Goal: Information Seeking & Learning: Learn about a topic

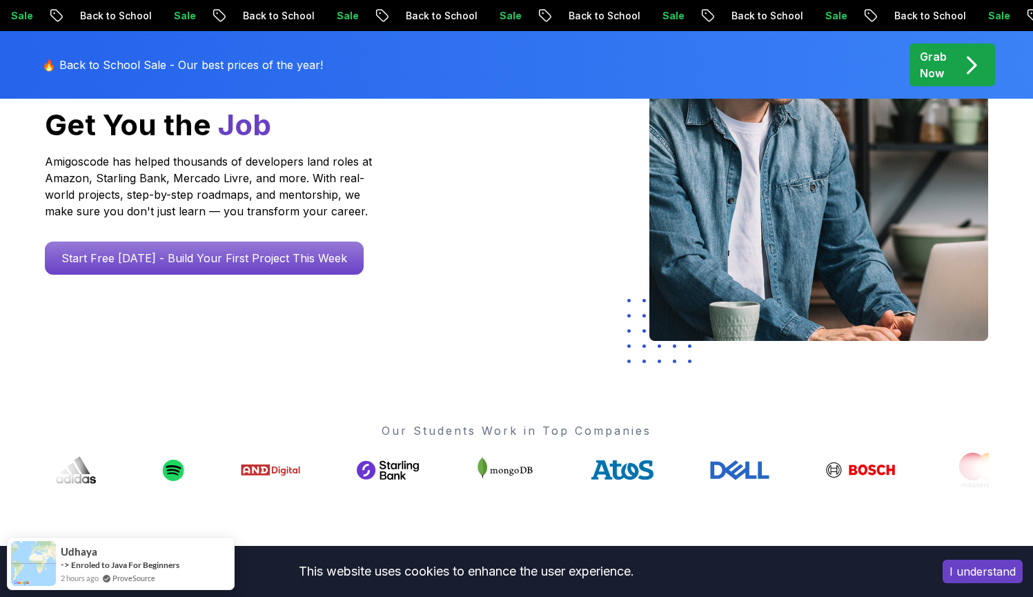
scroll to position [255, 0]
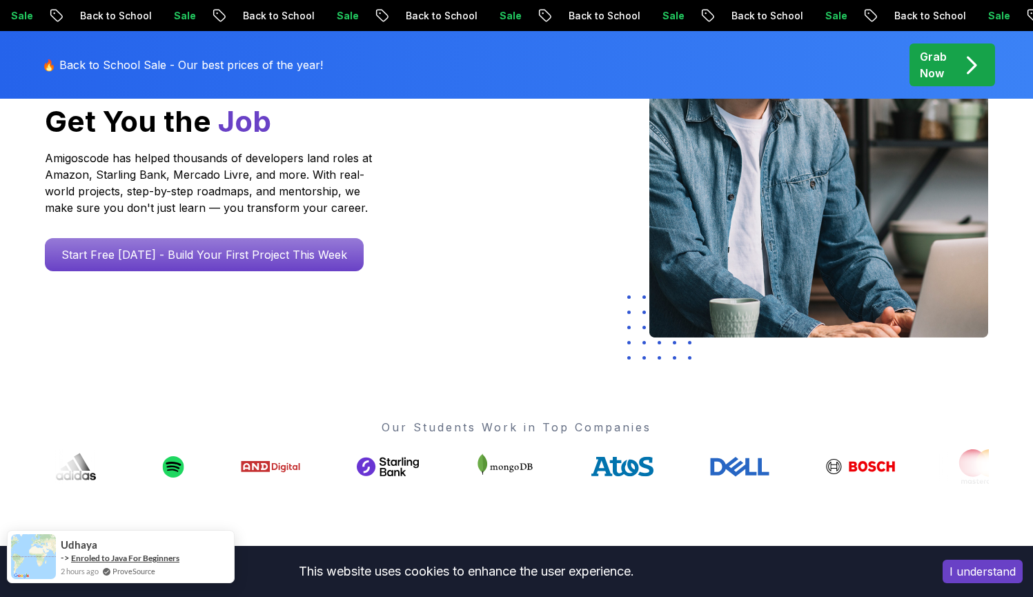
click at [144, 556] on link "Enroled to Java For Beginners" at bounding box center [125, 558] width 108 height 10
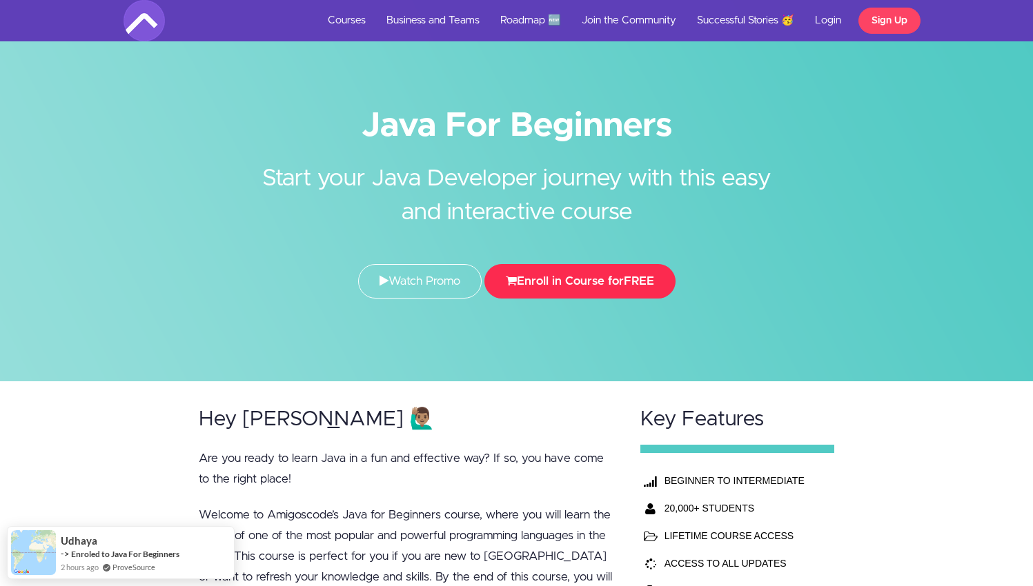
scroll to position [3, 0]
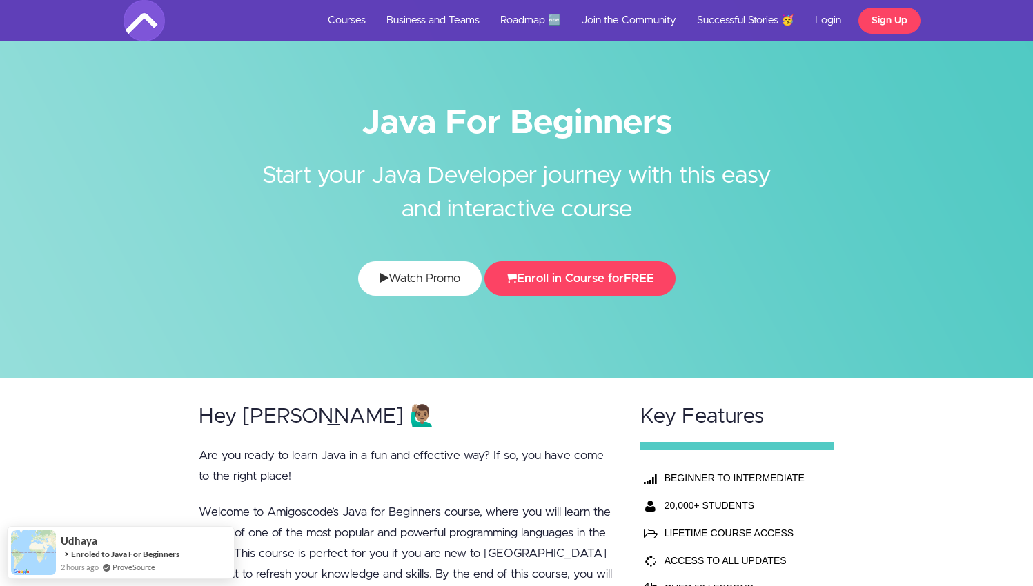
click at [402, 290] on link "Watch Promo" at bounding box center [419, 278] width 123 height 34
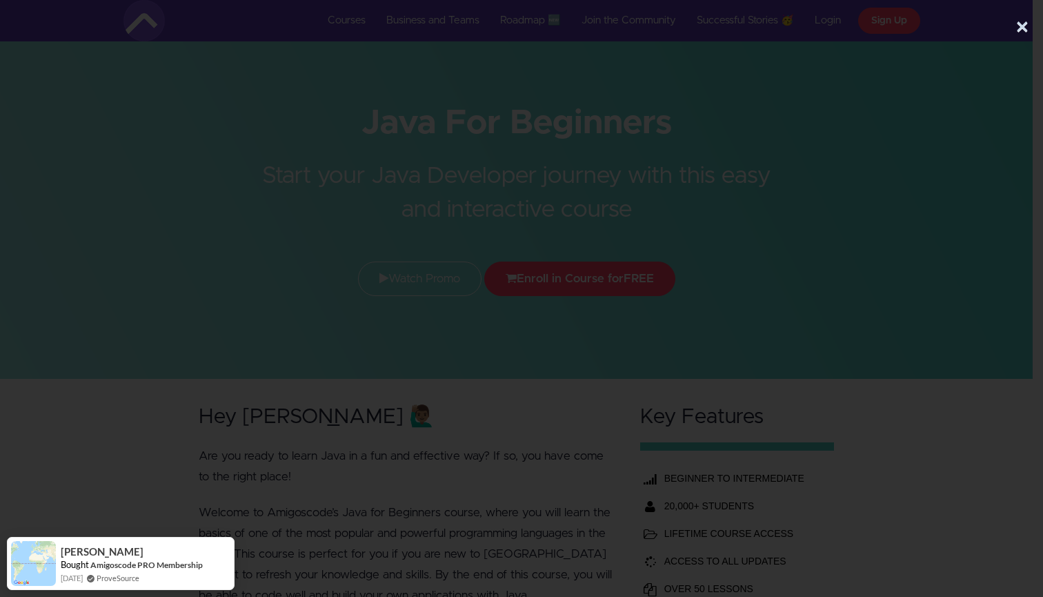
click at [1018, 21] on button "×" at bounding box center [1023, 28] width 14 height 28
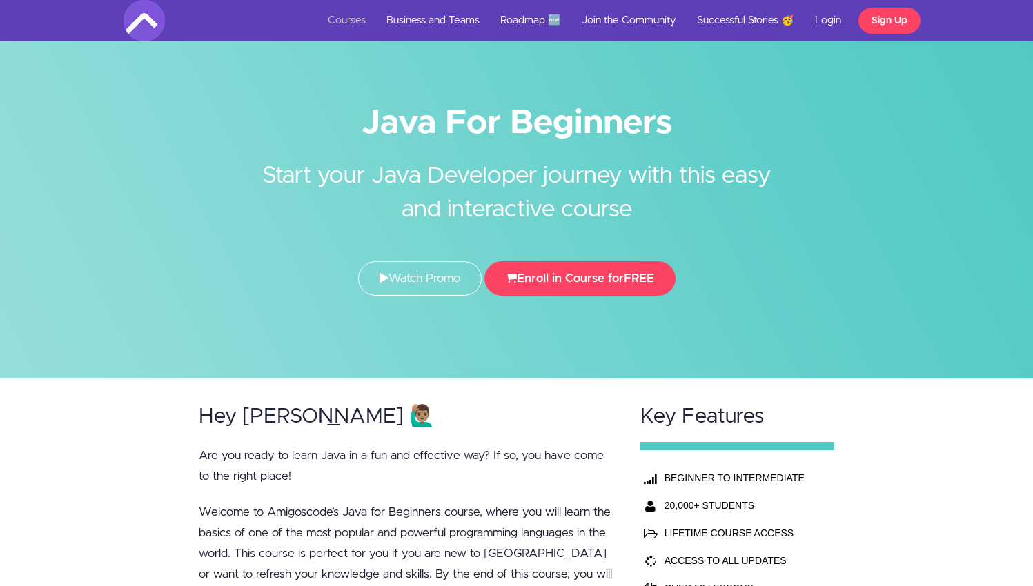
click at [356, 25] on link "Courses" at bounding box center [346, 20] width 59 height 41
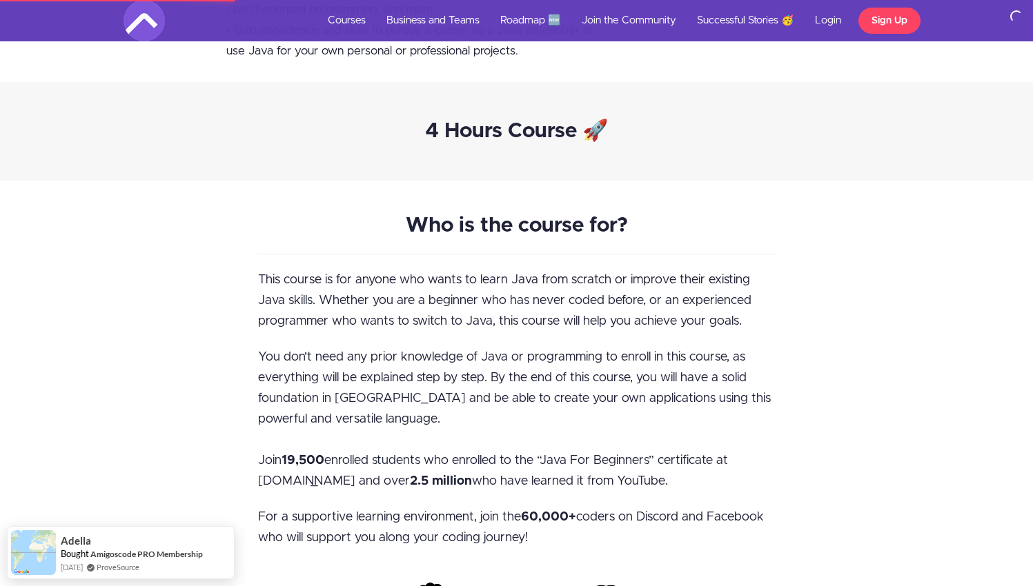
scroll to position [936, 0]
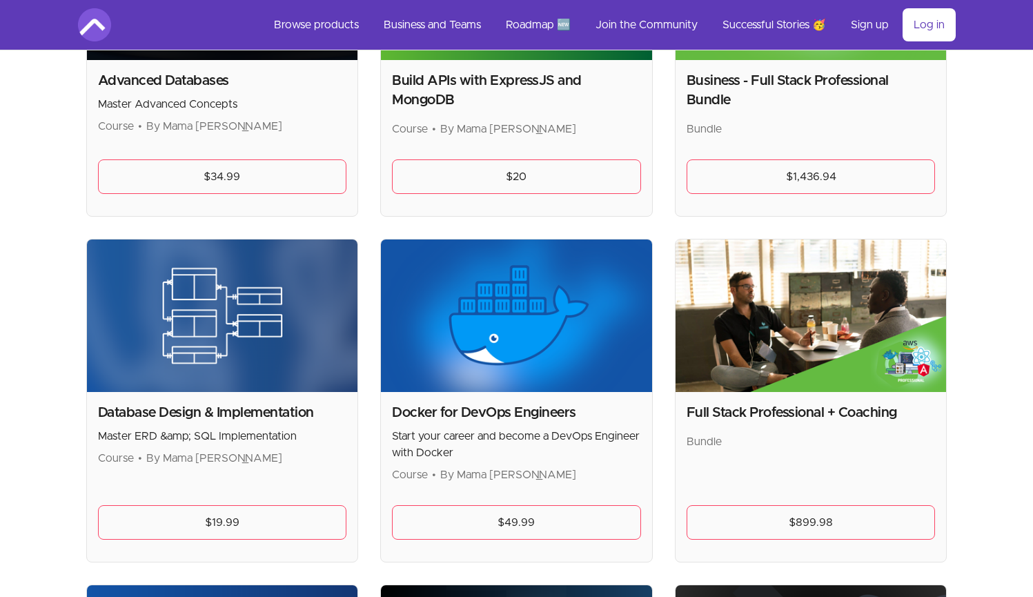
scroll to position [353, 0]
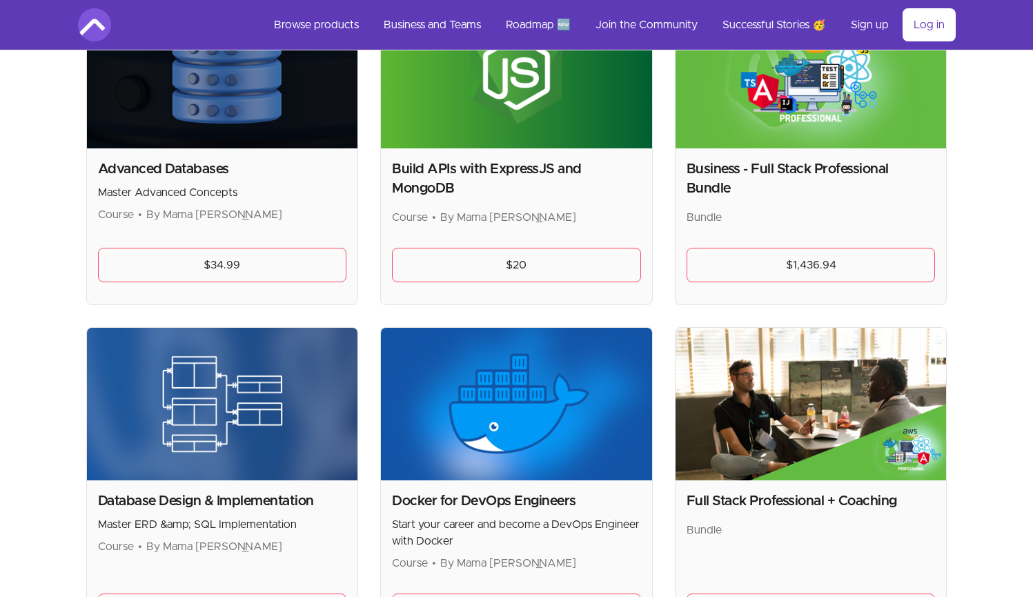
click at [814, 174] on h2 "Business - Full Stack Professional Bundle" at bounding box center [810, 178] width 249 height 39
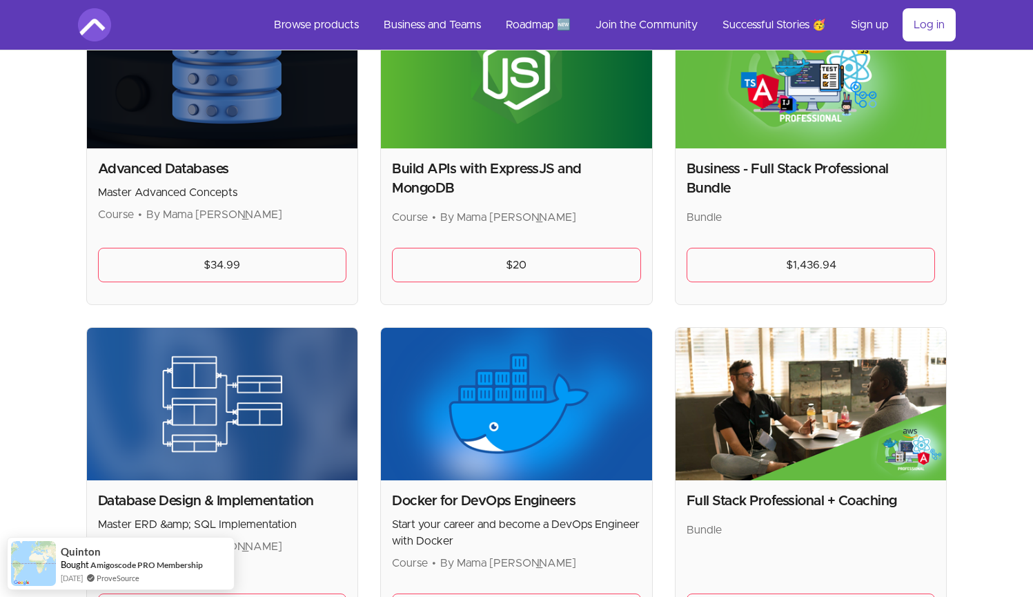
click at [827, 88] on img at bounding box center [810, 72] width 271 height 152
click at [791, 257] on link "$1,436.94" at bounding box center [810, 265] width 249 height 34
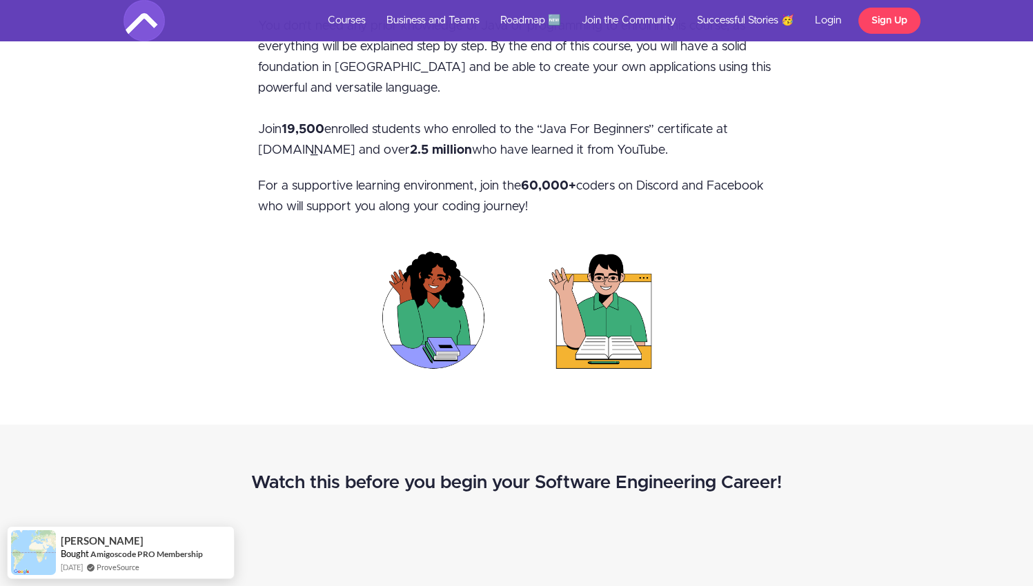
scroll to position [724, 0]
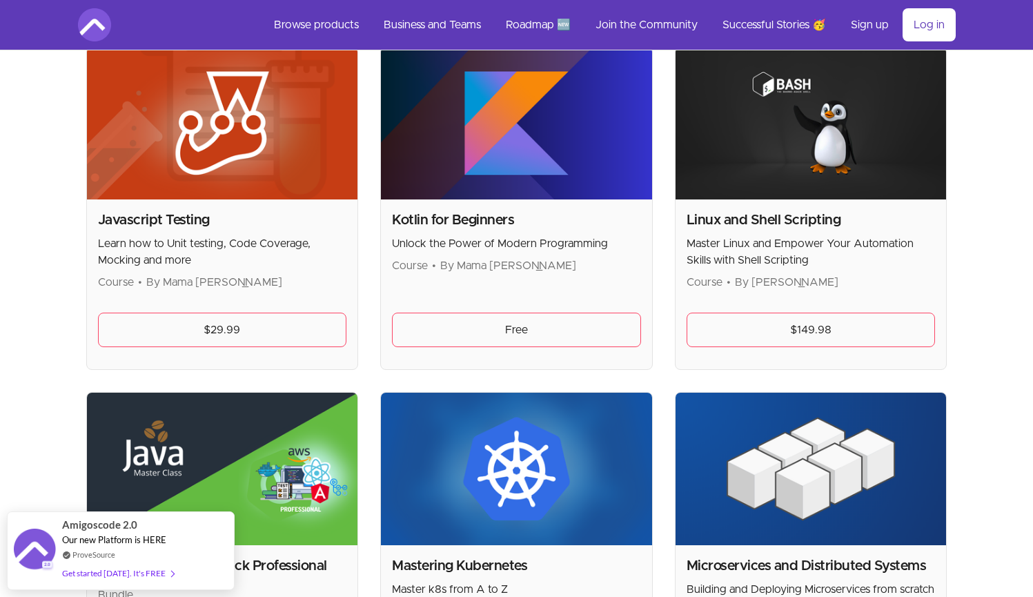
scroll to position [1378, 0]
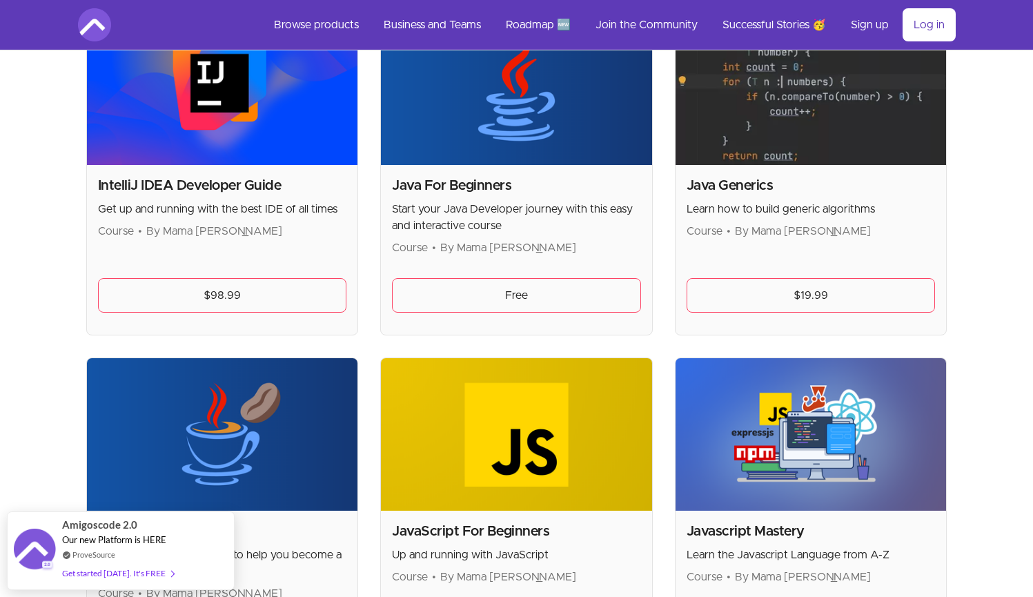
click at [579, 432] on img at bounding box center [516, 434] width 271 height 152
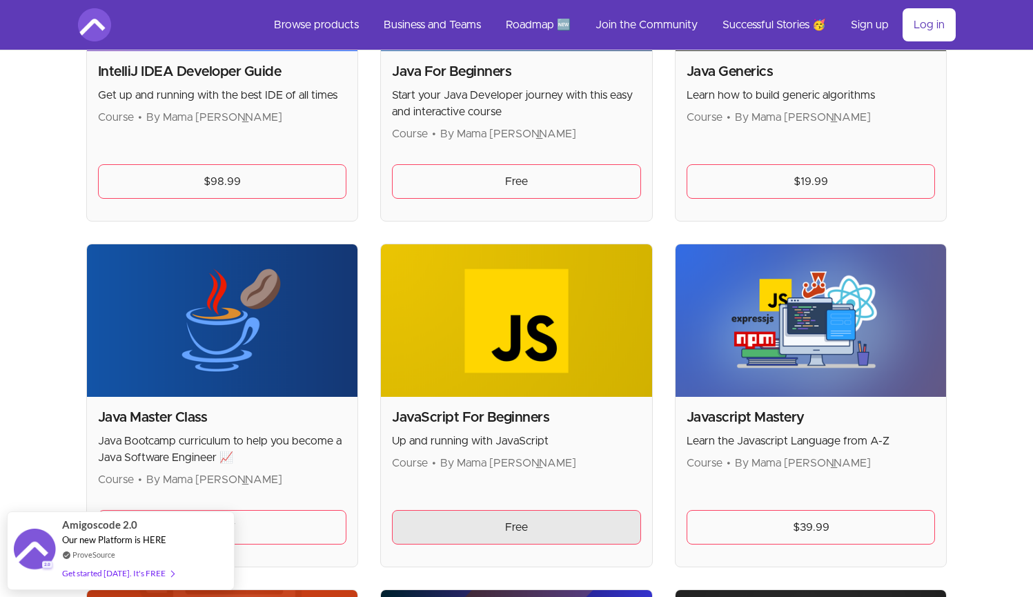
click at [555, 521] on link "Free" at bounding box center [516, 527] width 249 height 34
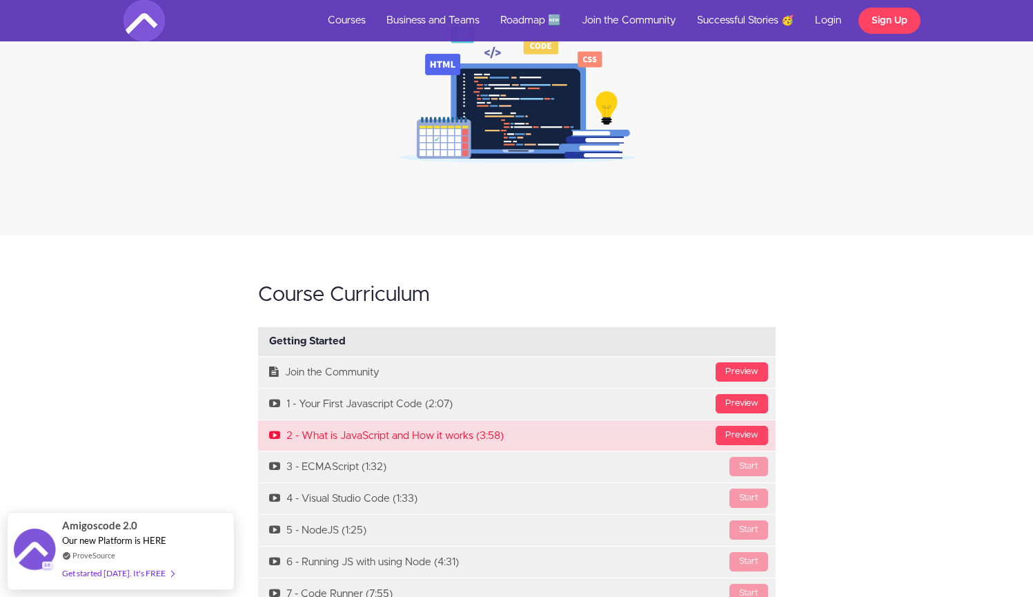
scroll to position [1214, 0]
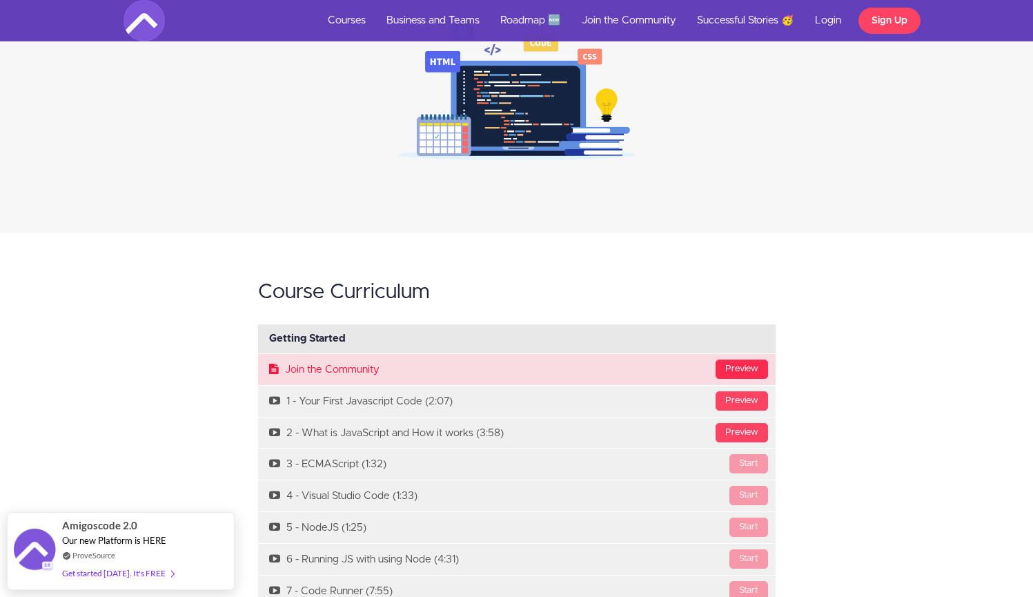
click at [742, 368] on div "Preview" at bounding box center [741, 368] width 52 height 19
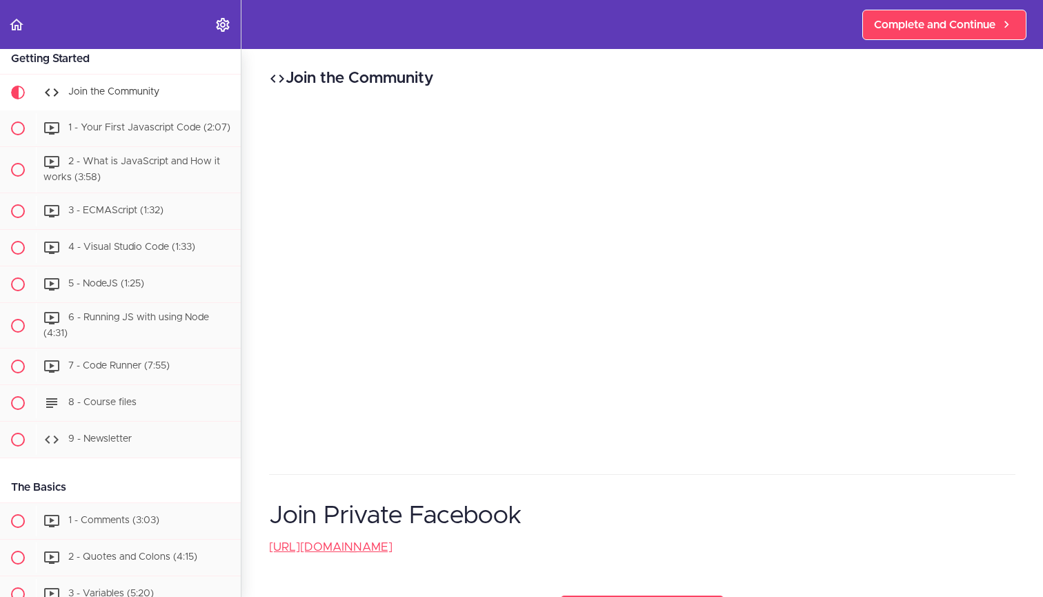
scroll to position [70, 0]
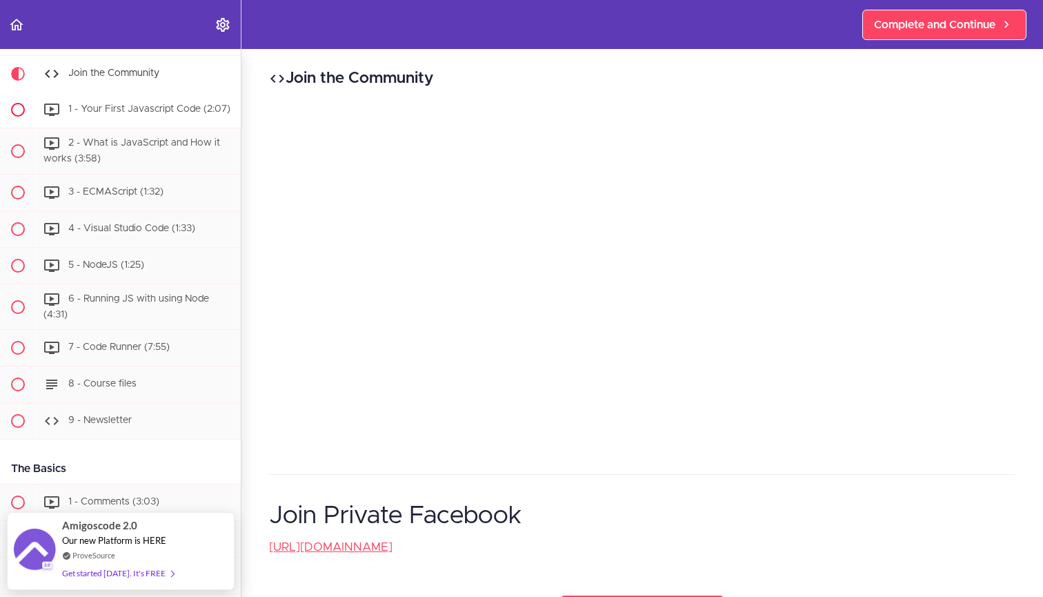
click at [83, 117] on div "1 - Your First Javascript Code (2:07)" at bounding box center [138, 110] width 205 height 30
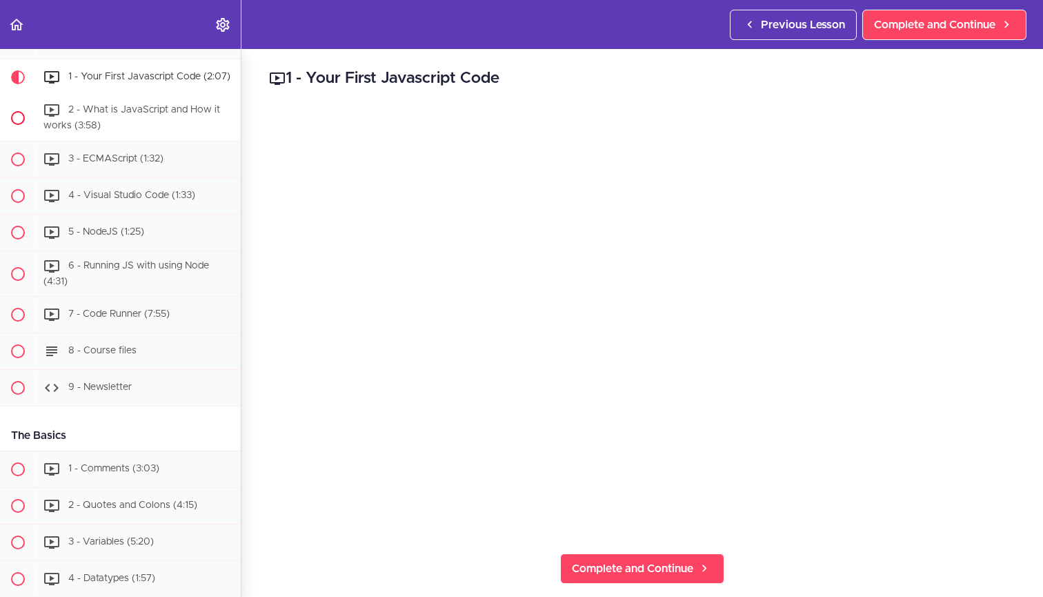
scroll to position [110, 0]
